Goal: Transaction & Acquisition: Purchase product/service

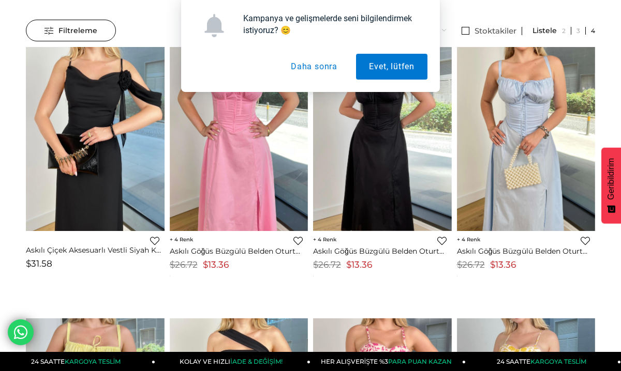
scroll to position [108, 0]
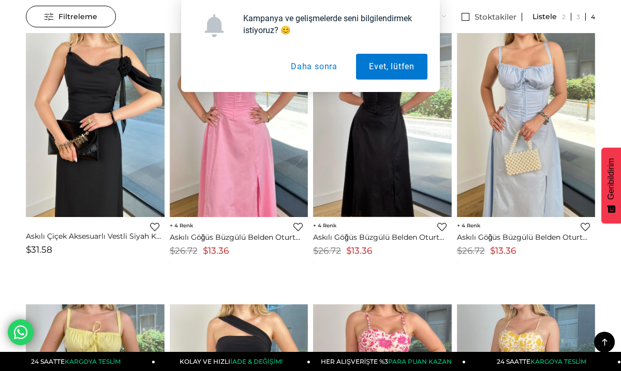
click at [303, 70] on button "Daha sonra" at bounding box center [314, 67] width 72 height 26
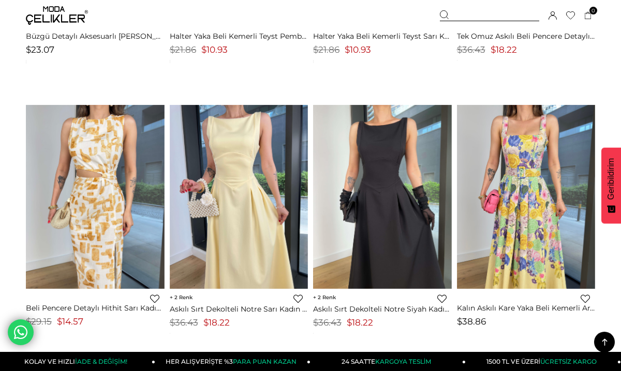
scroll to position [4656, 0]
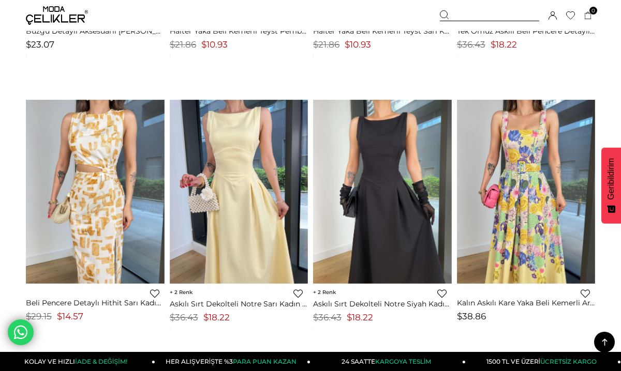
click at [357, 165] on img at bounding box center [382, 192] width 139 height 185
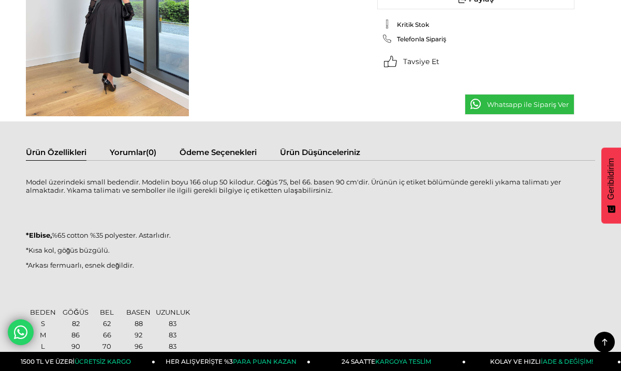
scroll to position [412, 0]
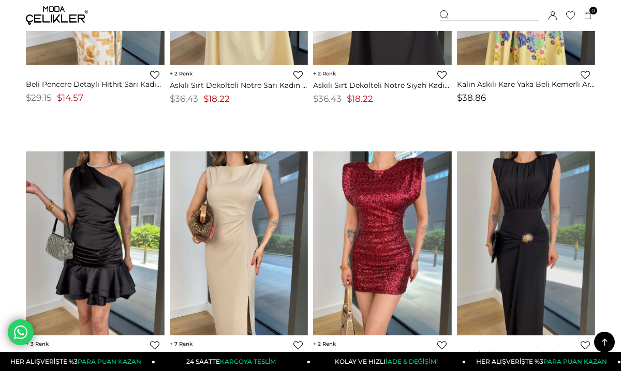
scroll to position [4876, 0]
